Goal: Task Accomplishment & Management: Manage account settings

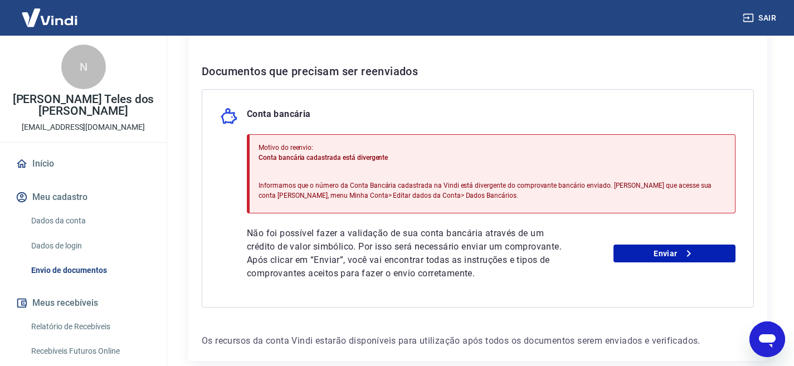
scroll to position [56, 0]
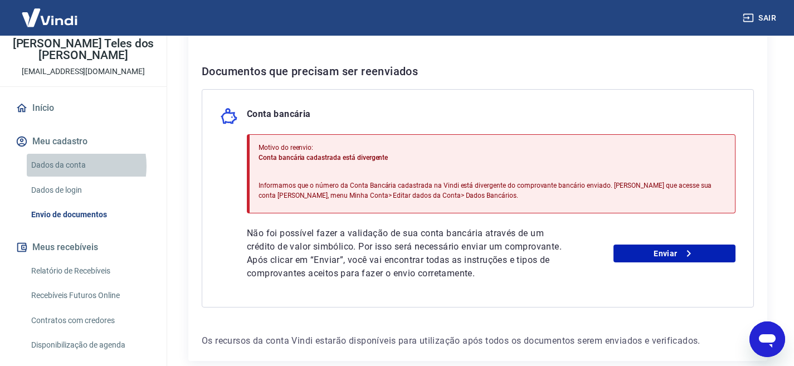
click at [64, 167] on link "Dados da conta" at bounding box center [90, 165] width 126 height 23
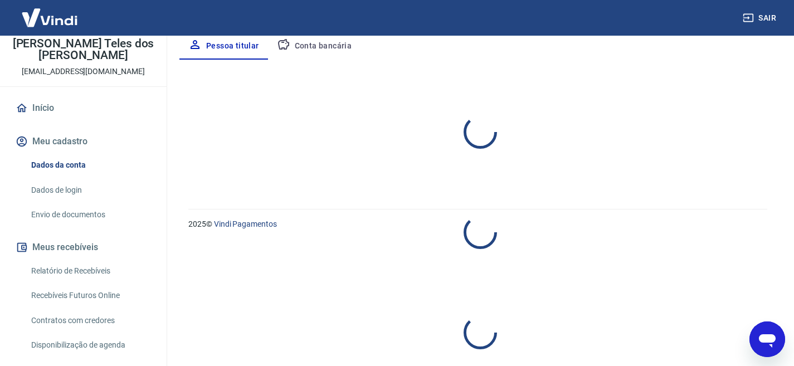
select select "SE"
select select "business"
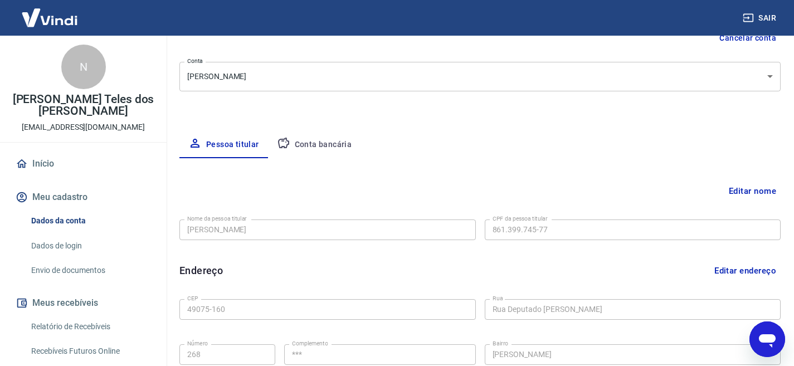
scroll to position [13, 0]
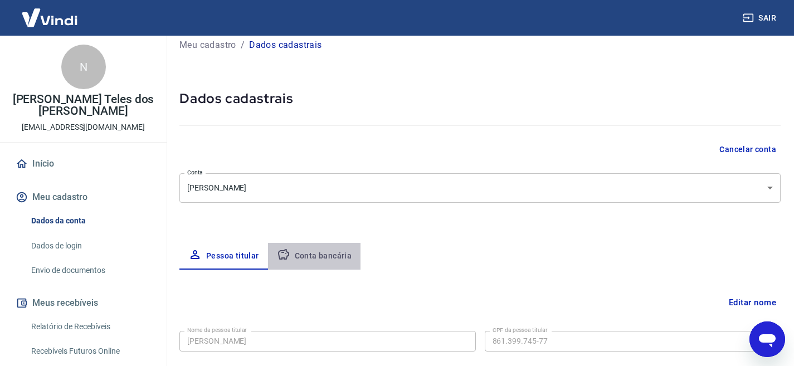
click at [320, 256] on button "Conta bancária" at bounding box center [314, 256] width 93 height 27
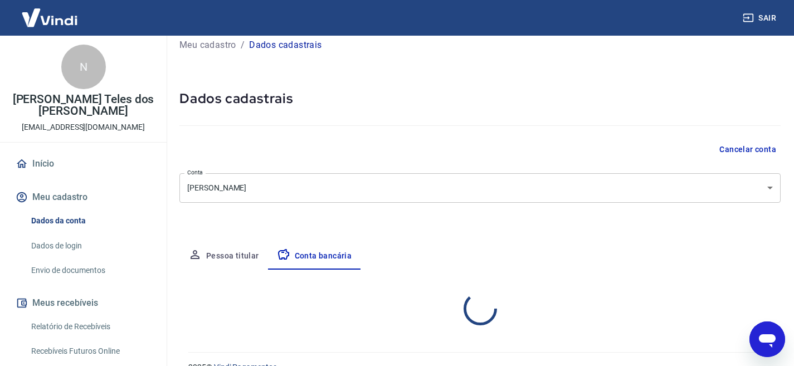
select select "1"
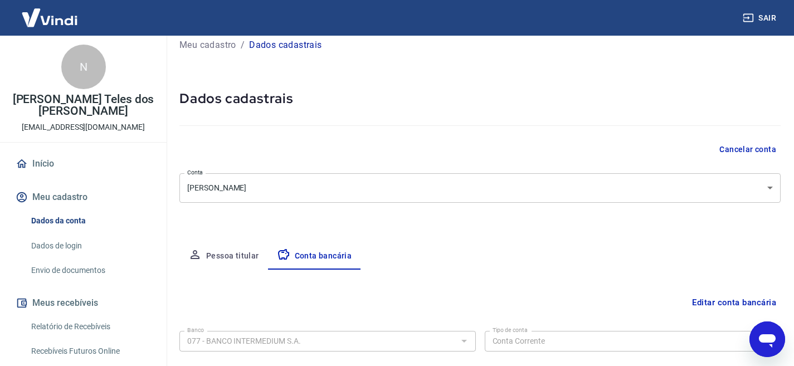
scroll to position [141, 0]
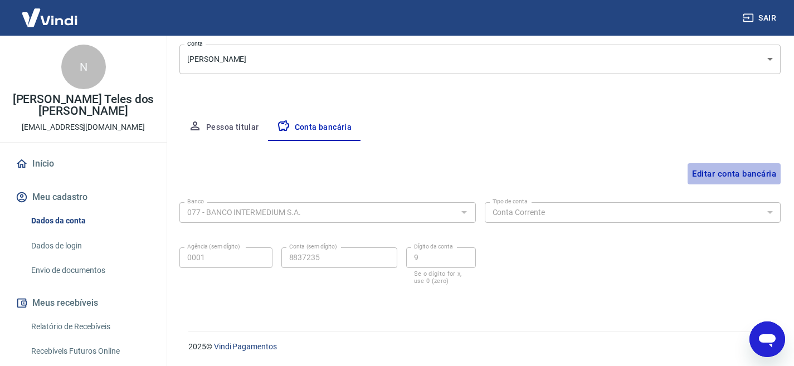
click at [727, 174] on button "Editar conta bancária" at bounding box center [733, 173] width 93 height 21
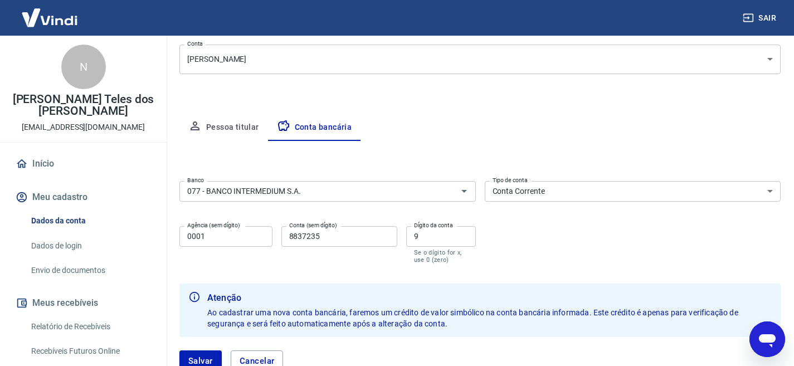
click at [219, 228] on label "Agência (sem dígito)" at bounding box center [213, 225] width 53 height 8
click at [219, 228] on input "0001" at bounding box center [225, 236] width 93 height 21
click at [220, 236] on input "0001" at bounding box center [225, 236] width 93 height 21
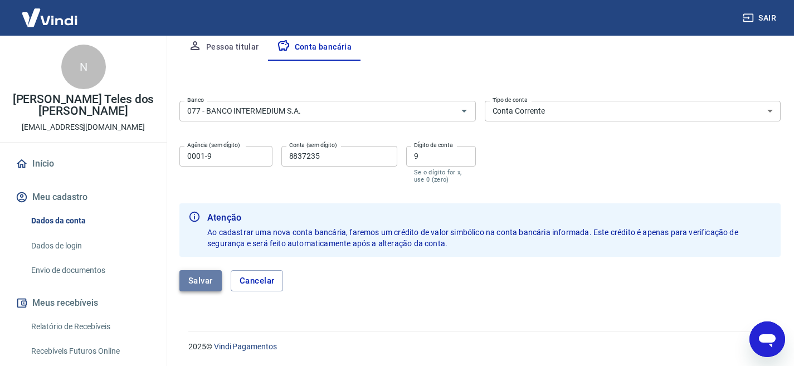
click at [209, 285] on button "Salvar" at bounding box center [200, 280] width 42 height 21
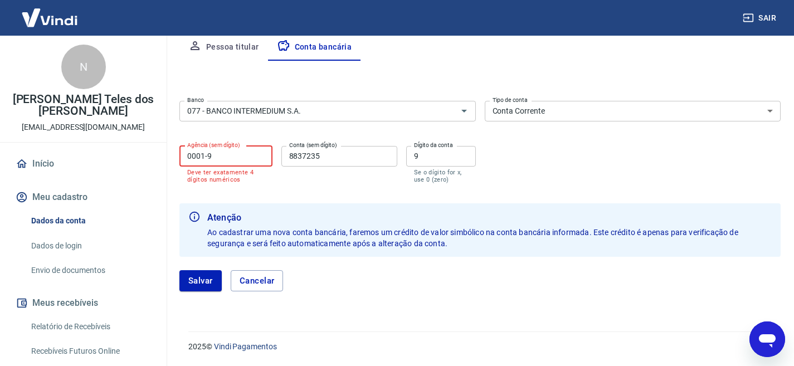
click at [219, 161] on input "0001-9" at bounding box center [225, 156] width 93 height 21
click at [207, 156] on input "0001-9" at bounding box center [225, 156] width 93 height 21
click at [190, 152] on input "0001-9" at bounding box center [225, 156] width 93 height 21
click at [203, 278] on button "Salvar" at bounding box center [200, 280] width 42 height 21
click at [212, 159] on input "001-9" at bounding box center [225, 156] width 93 height 21
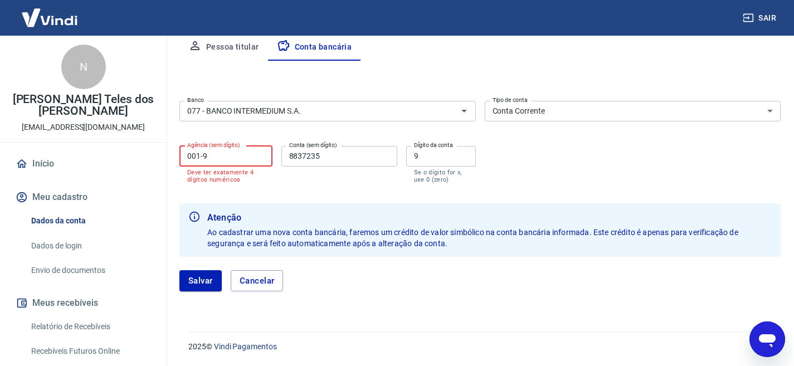
click at [193, 156] on input "001-9" at bounding box center [225, 156] width 93 height 21
drag, startPoint x: 208, startPoint y: 156, endPoint x: 222, endPoint y: 164, distance: 16.2
click at [209, 157] on input "001-9" at bounding box center [225, 156] width 93 height 21
click at [258, 276] on button "Cancelar" at bounding box center [257, 280] width 53 height 21
type input "0001"
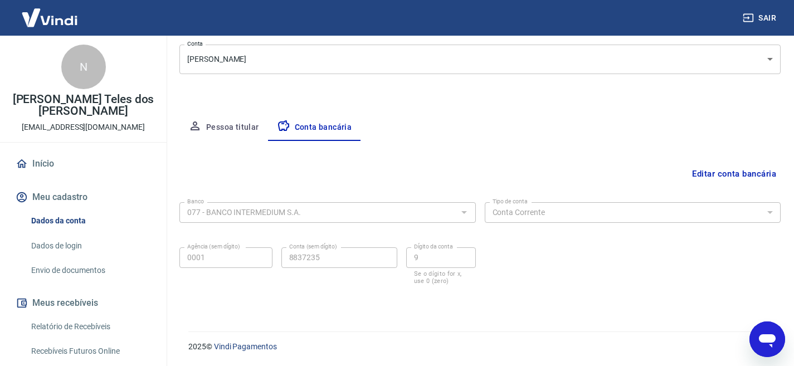
scroll to position [141, 0]
click at [73, 270] on link "Envio de documentos" at bounding box center [90, 270] width 126 height 23
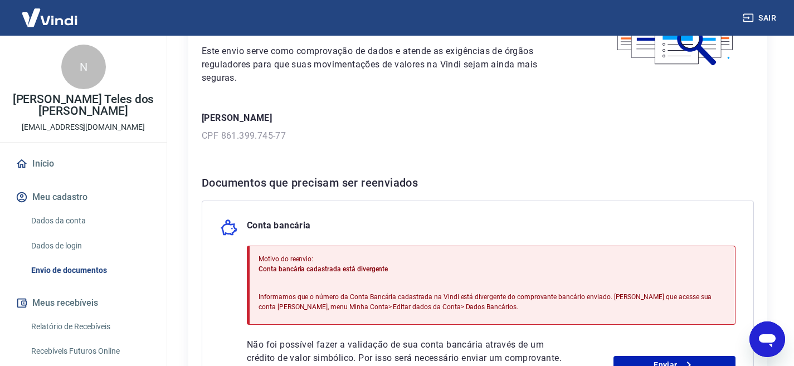
scroll to position [167, 0]
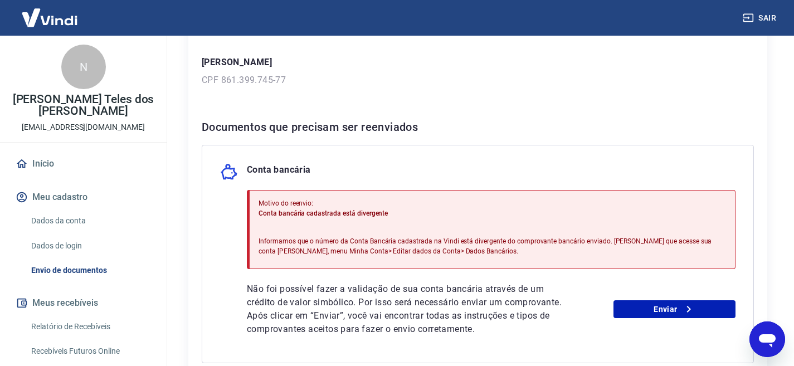
click at [337, 236] on p "Informamos que o número da Conta Bancária cadastrada na Vindi está divergente d…" at bounding box center [491, 246] width 467 height 20
drag, startPoint x: 341, startPoint y: 237, endPoint x: 349, endPoint y: 239, distance: 8.1
click at [347, 237] on p "Informamos que o número da Conta Bancária cadastrada na Vindi está divergente d…" at bounding box center [491, 246] width 467 height 20
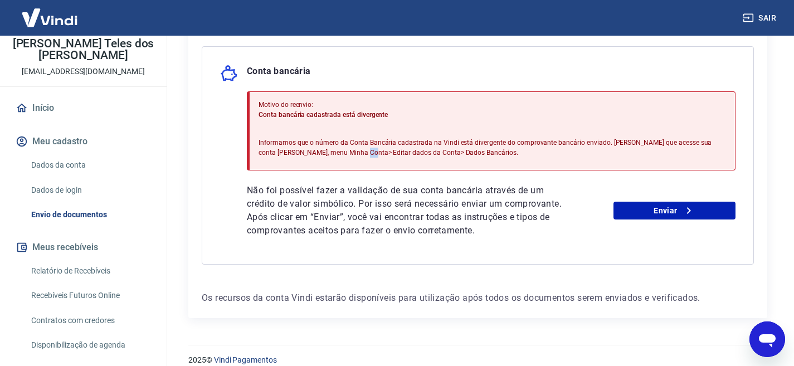
scroll to position [154, 0]
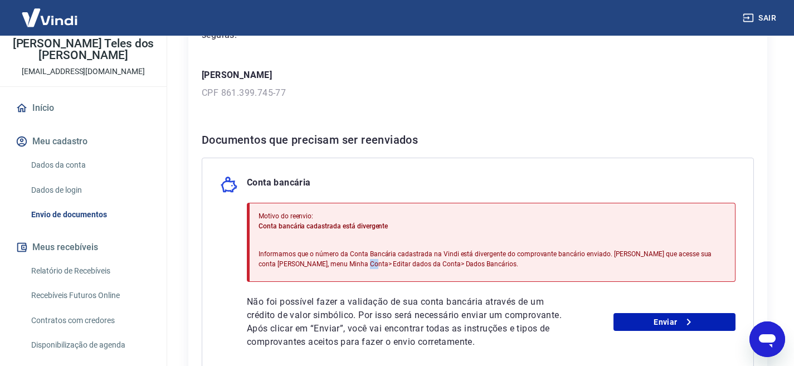
drag, startPoint x: 87, startPoint y: 175, endPoint x: 87, endPoint y: 169, distance: 6.1
click at [87, 169] on link "Dados da conta" at bounding box center [90, 165] width 126 height 23
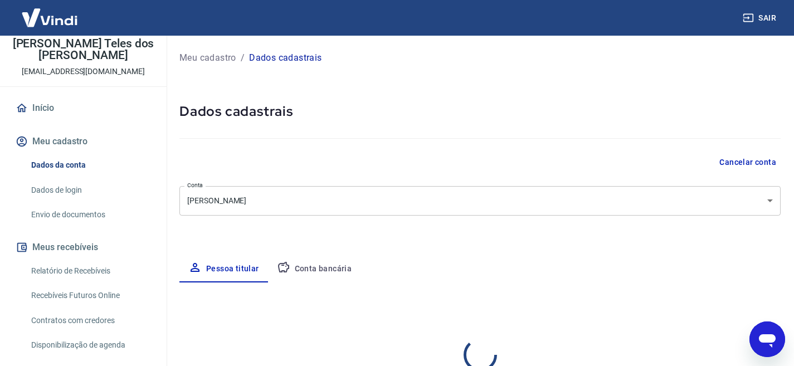
select select "SE"
select select "business"
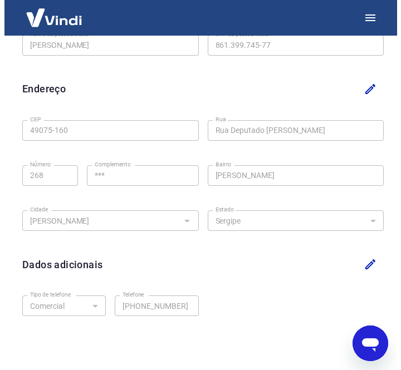
scroll to position [315, 0]
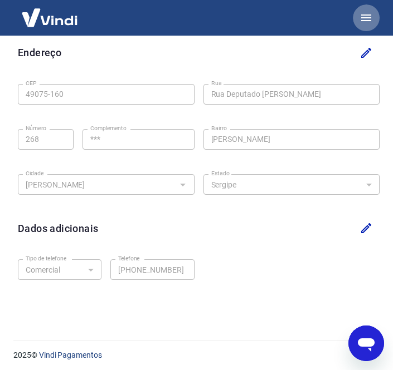
click at [368, 15] on icon "button" at bounding box center [366, 17] width 10 height 7
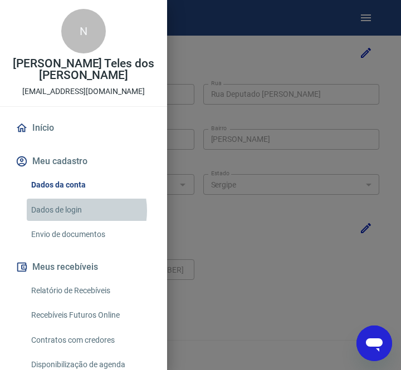
click at [71, 210] on link "Dados de login" at bounding box center [90, 210] width 127 height 23
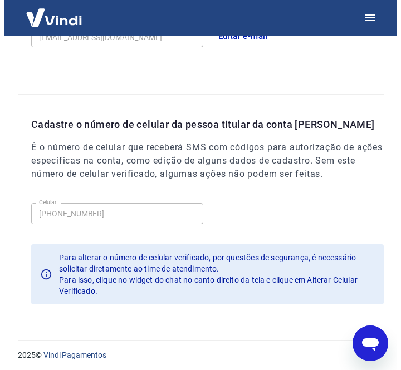
scroll to position [36, 0]
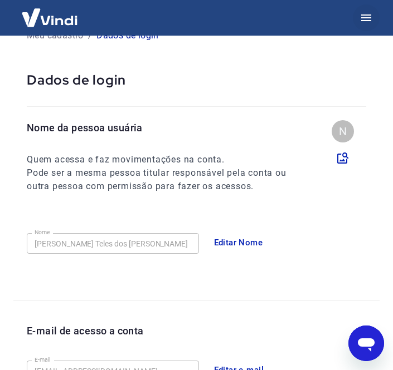
click at [369, 19] on icon "button" at bounding box center [365, 17] width 13 height 13
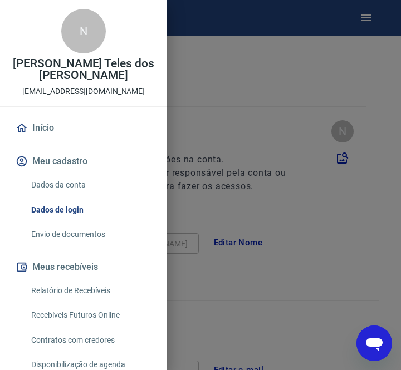
click at [66, 190] on link "Dados da conta" at bounding box center [90, 185] width 127 height 23
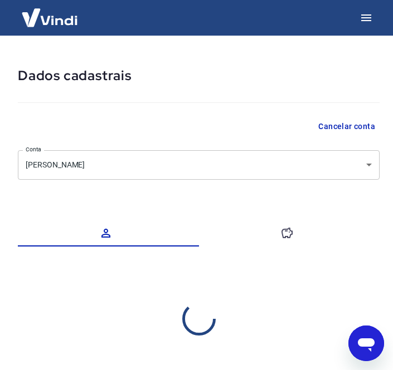
select select "SE"
select select "business"
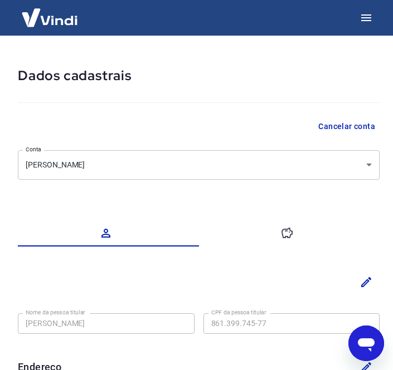
click at [269, 227] on button "button" at bounding box center [289, 233] width 181 height 27
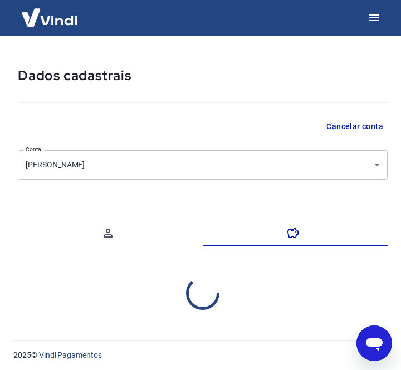
select select "1"
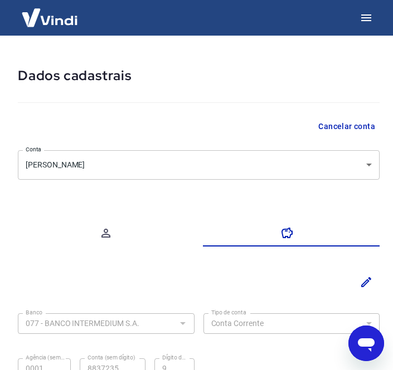
scroll to position [111, 0]
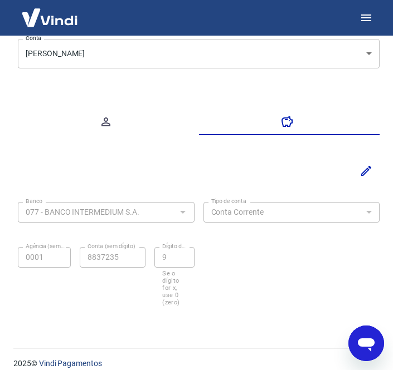
click at [144, 291] on div "Conta (sem dígito) 8837235 Conta (sem dígito)" at bounding box center [113, 276] width 66 height 59
click at [294, 240] on div "Banco 077 - BANCO INTERMEDIUM S.A. Banco Tipo de conta Conta Corrente Conta Pou…" at bounding box center [198, 253] width 361 height 111
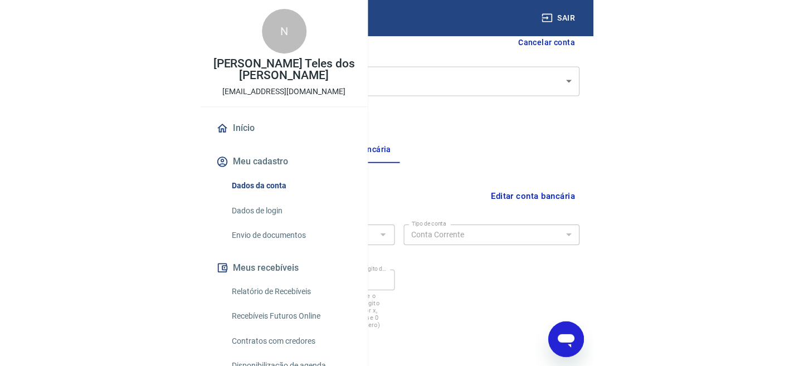
scroll to position [141, 0]
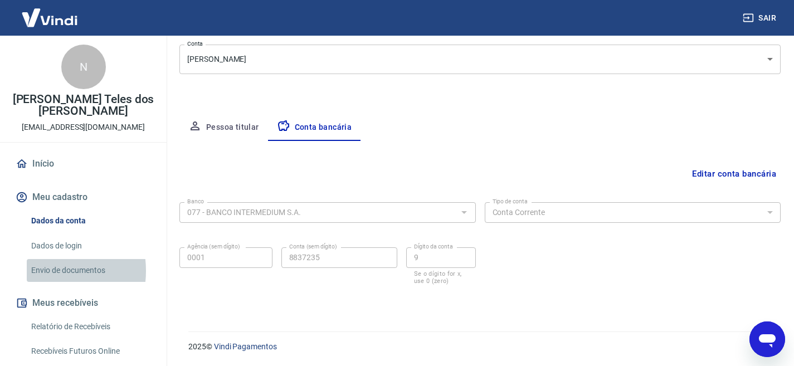
click at [38, 270] on link "Envio de documentos" at bounding box center [90, 270] width 126 height 23
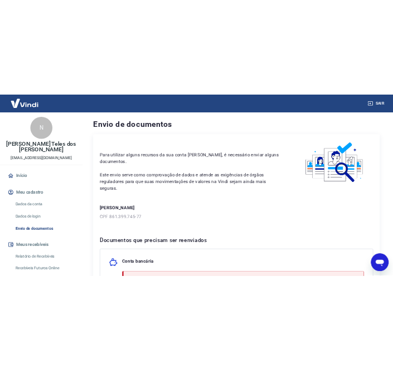
scroll to position [167, 0]
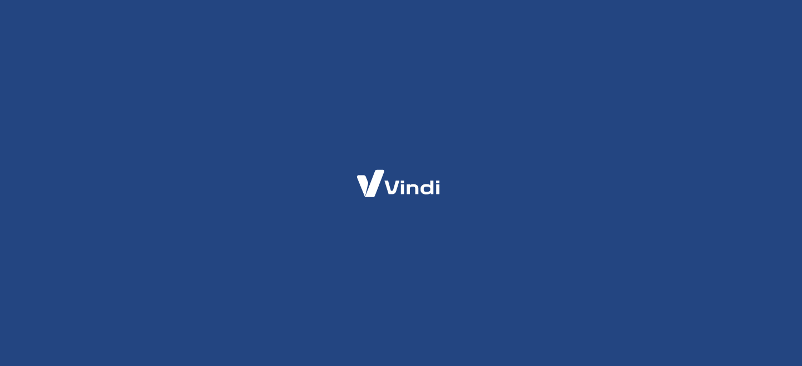
click at [414, 182] on img at bounding box center [398, 183] width 109 height 51
